Goal: Register for event/course

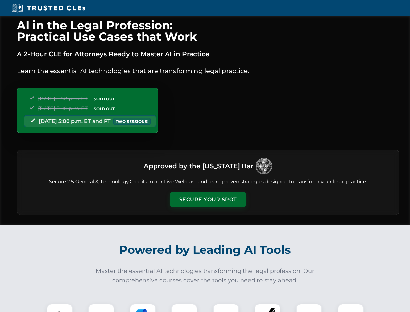
click at [208, 199] on button "Secure Your Spot" at bounding box center [208, 199] width 76 height 15
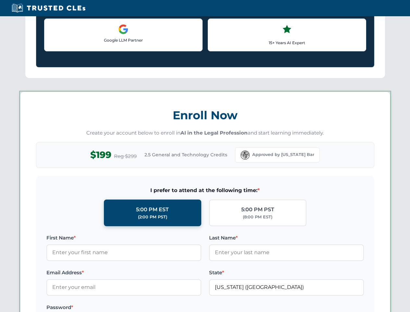
click at [143, 308] on label "Password *" at bounding box center [123, 307] width 155 height 8
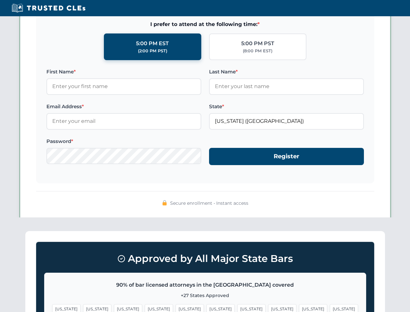
click at [299, 308] on span "[US_STATE]" at bounding box center [313, 308] width 28 height 9
